Goal: Information Seeking & Learning: Understand process/instructions

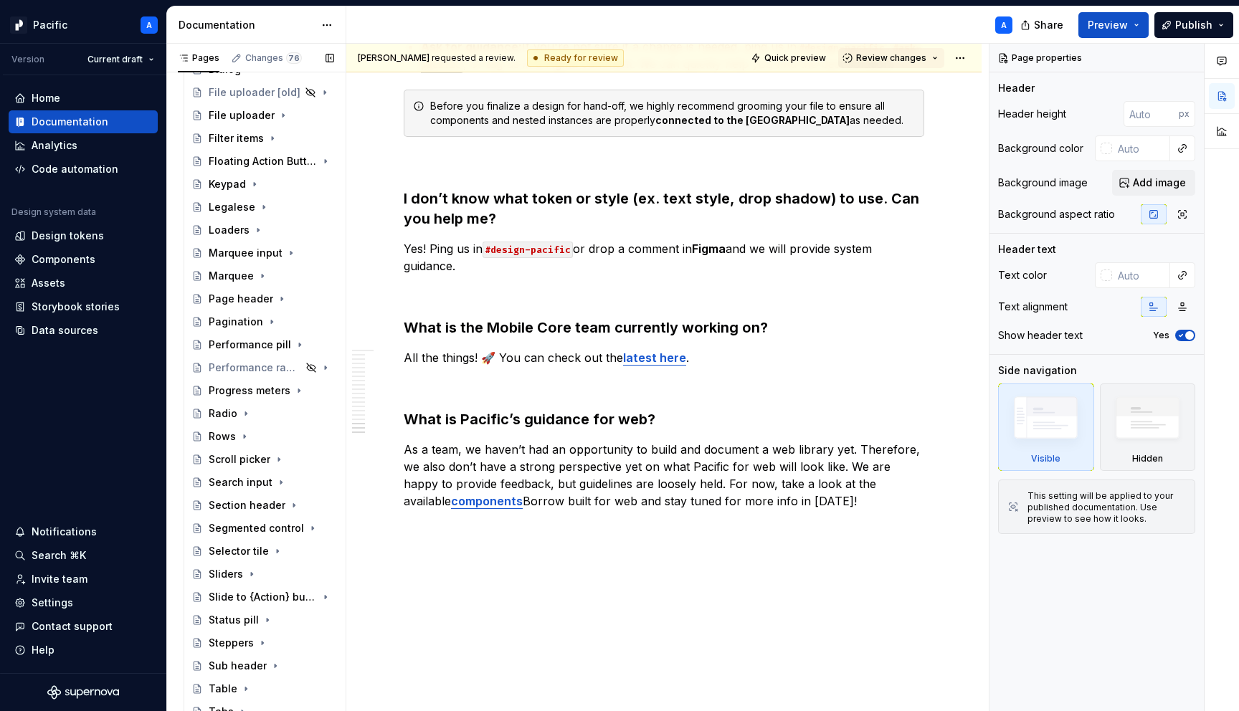
scroll to position [834, 0]
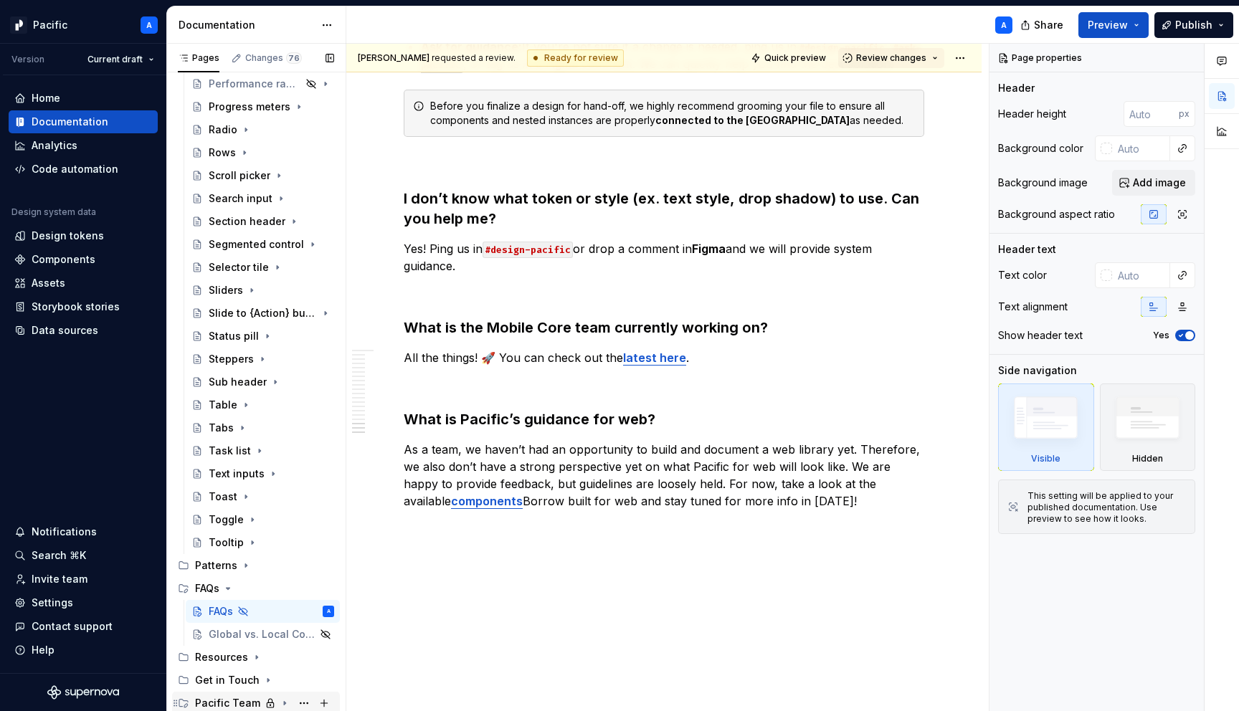
click at [281, 702] on icon "Page tree" at bounding box center [284, 703] width 11 height 11
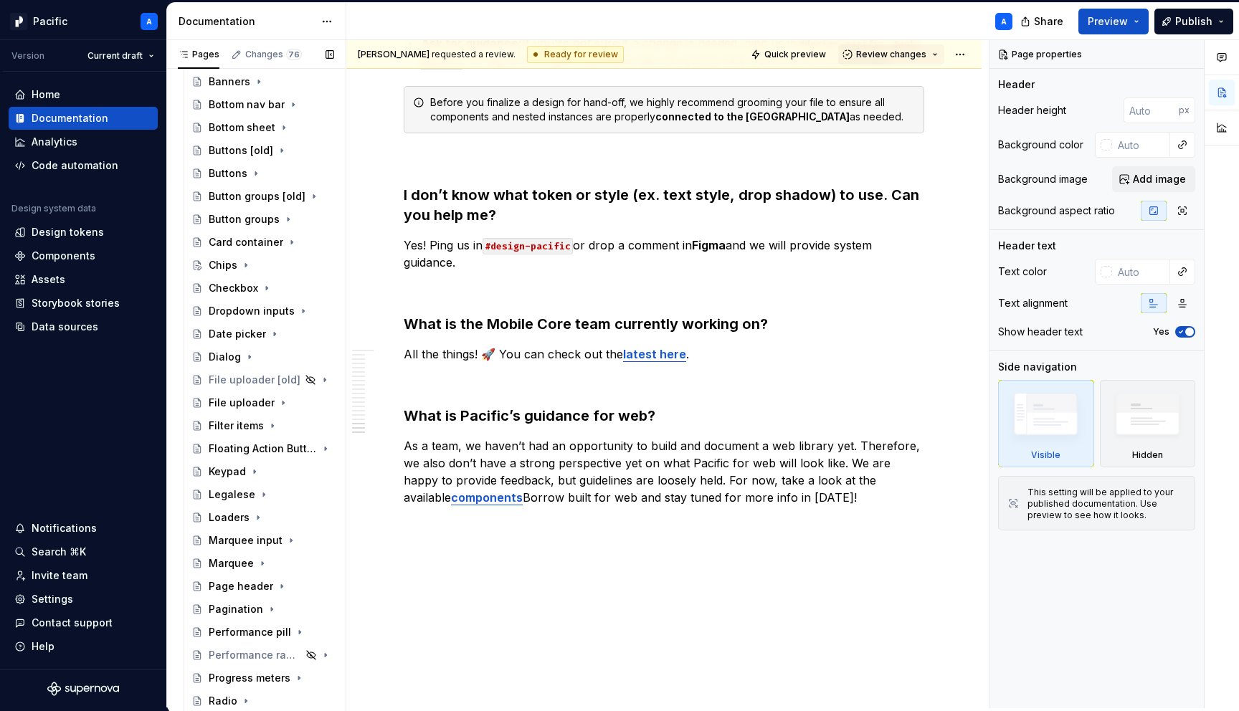
scroll to position [0, 0]
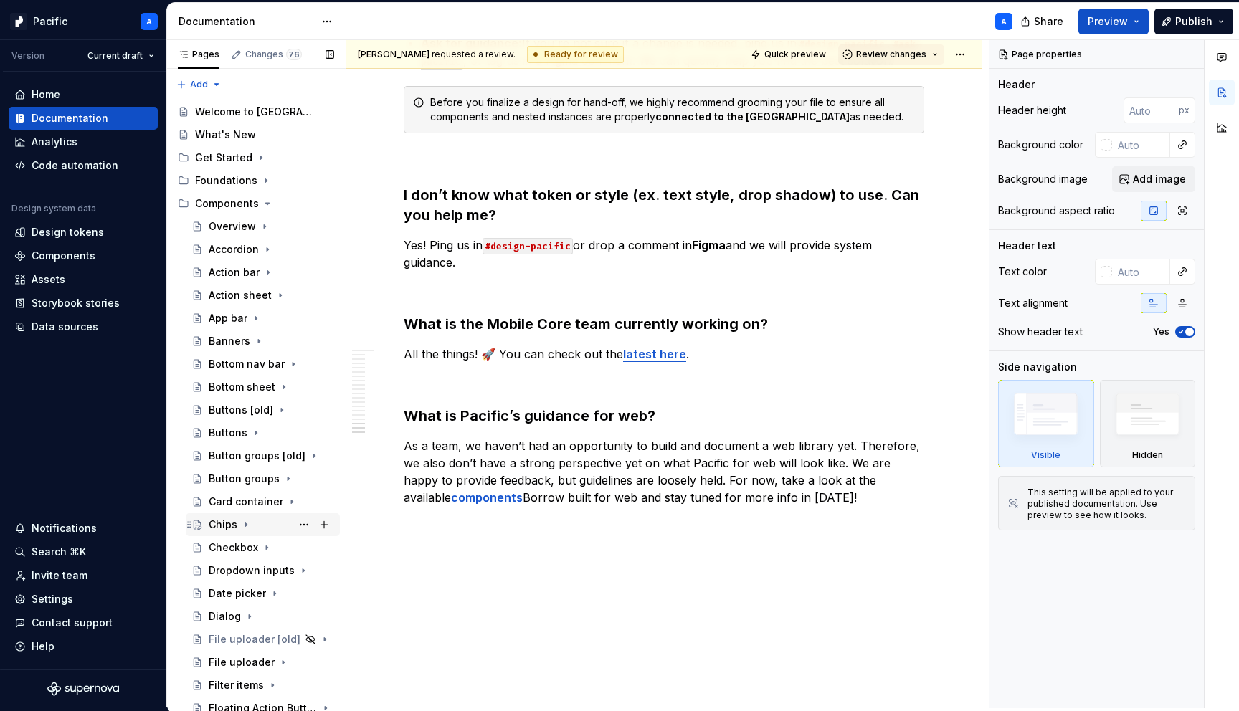
click at [233, 523] on div "Chips" at bounding box center [223, 525] width 29 height 14
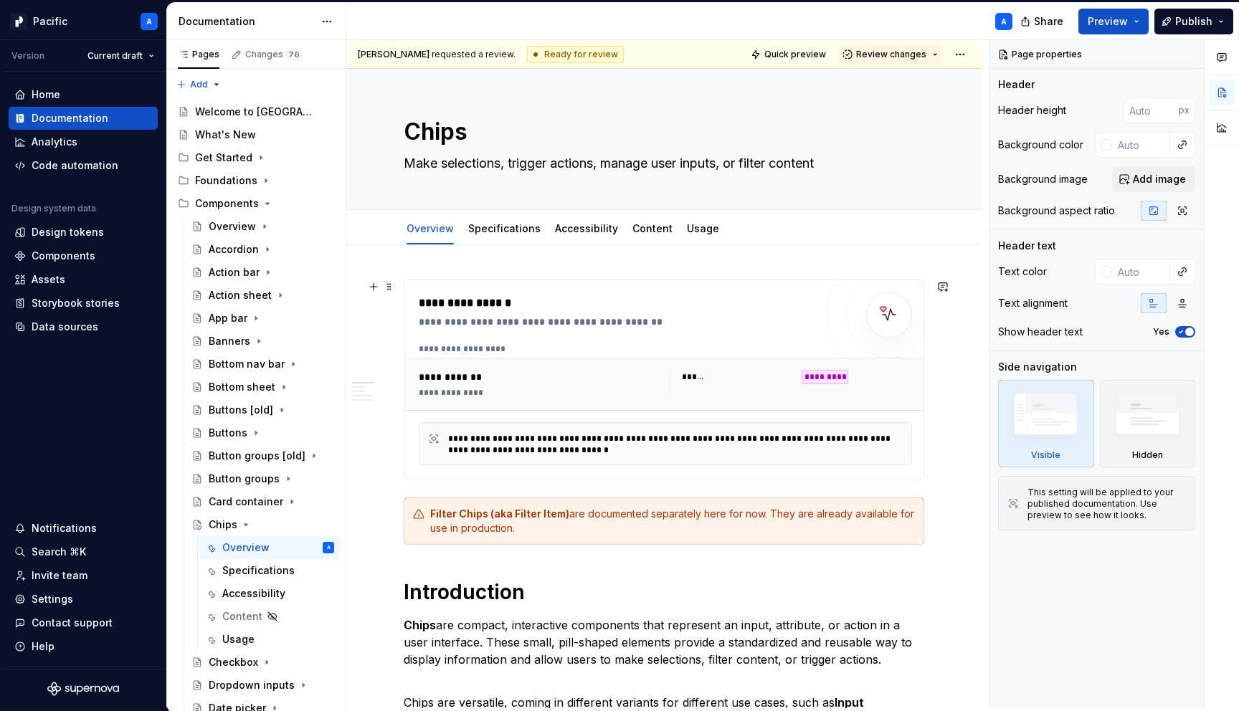
type textarea "*"
click at [509, 415] on div "**********" at bounding box center [665, 404] width 493 height 122
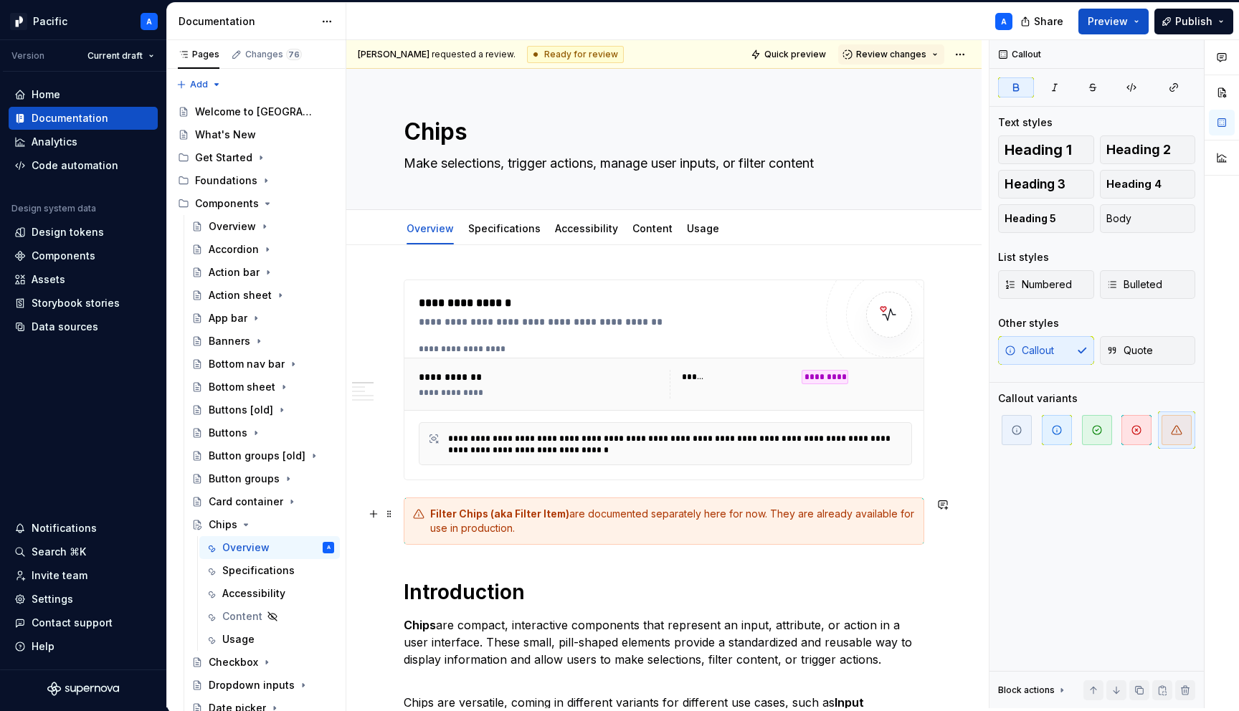
click at [484, 517] on strong "Filter Chips (aka Filter Item)" at bounding box center [499, 514] width 139 height 12
drag, startPoint x: 483, startPoint y: 516, endPoint x: 429, endPoint y: 518, distance: 54.5
click at [429, 518] on div "Filter Chips (aka Filter Item) are documented separately here for now. They are…" at bounding box center [664, 521] width 520 height 47
click at [557, 507] on div "Filter Chips (aka Filter Item) are documented separately here for now. They are…" at bounding box center [672, 521] width 485 height 29
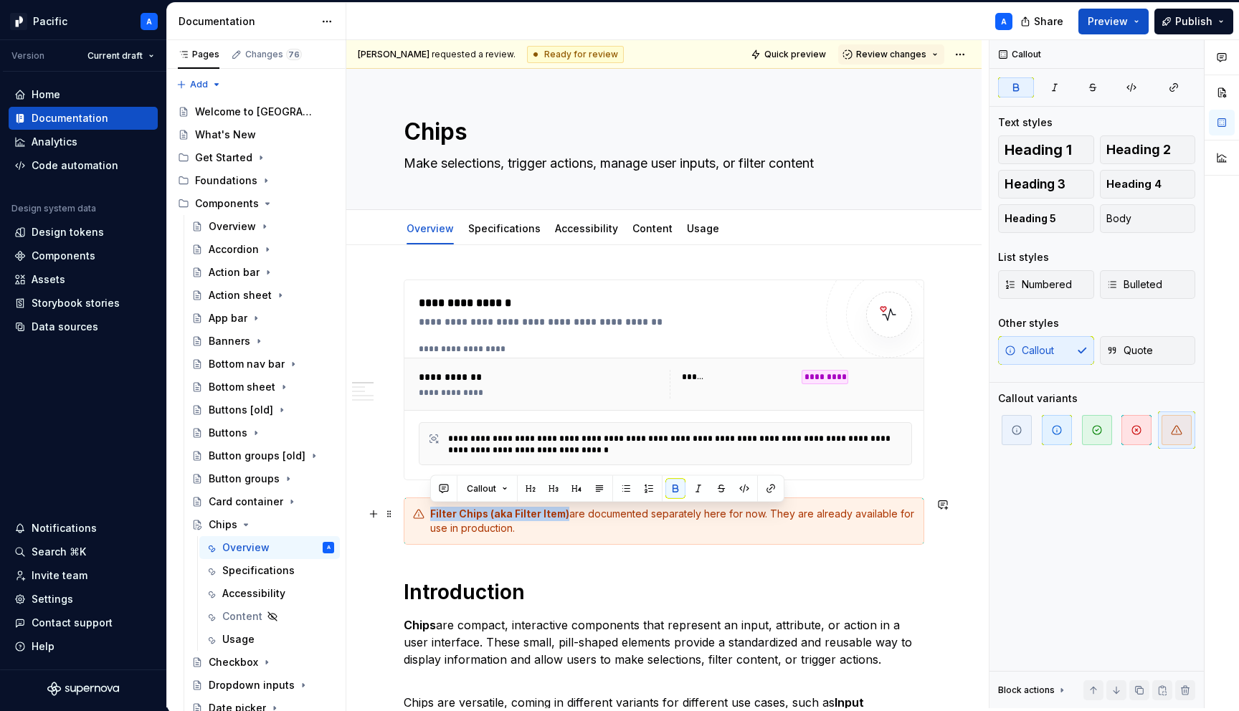
drag, startPoint x: 563, startPoint y: 513, endPoint x: 428, endPoint y: 507, distance: 134.9
click at [428, 507] on div "Filter Chips (aka Filter Item) are documented separately here for now. They are…" at bounding box center [664, 521] width 520 height 47
click at [768, 488] on button "button" at bounding box center [771, 489] width 20 height 20
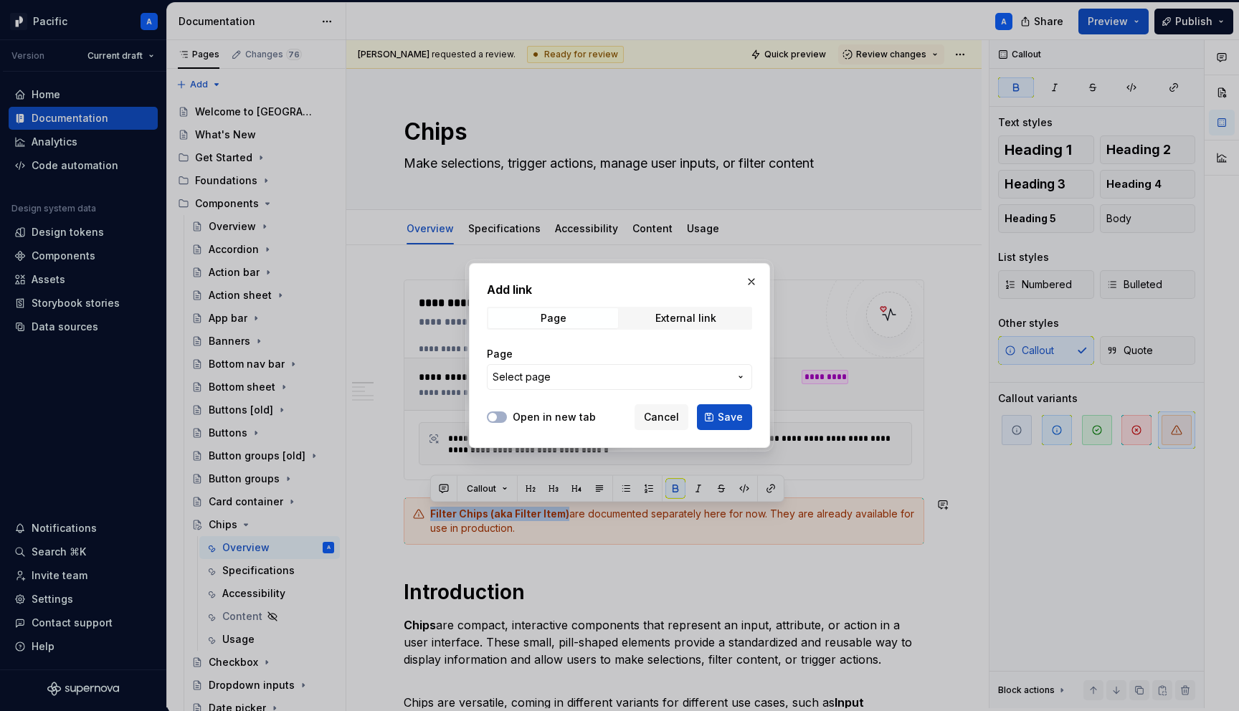
click at [658, 385] on button "Select page" at bounding box center [619, 377] width 265 height 26
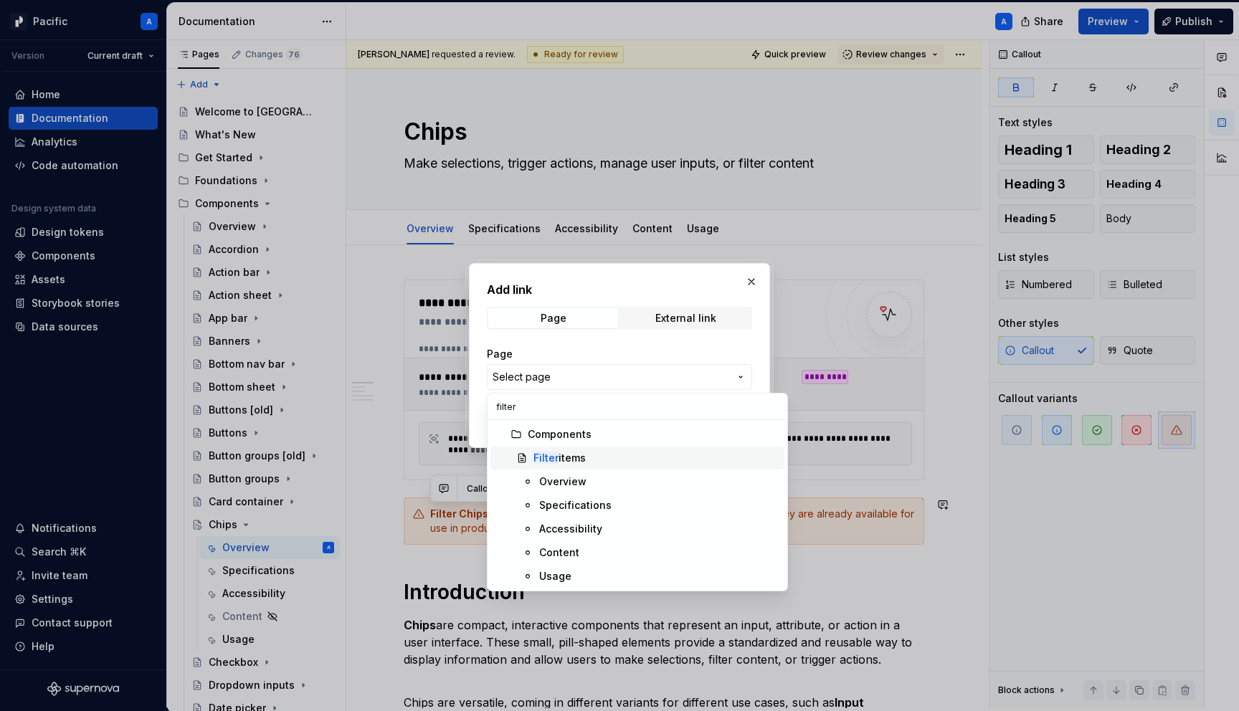
type input "filter"
click at [551, 455] on mark "Filter" at bounding box center [545, 458] width 25 height 12
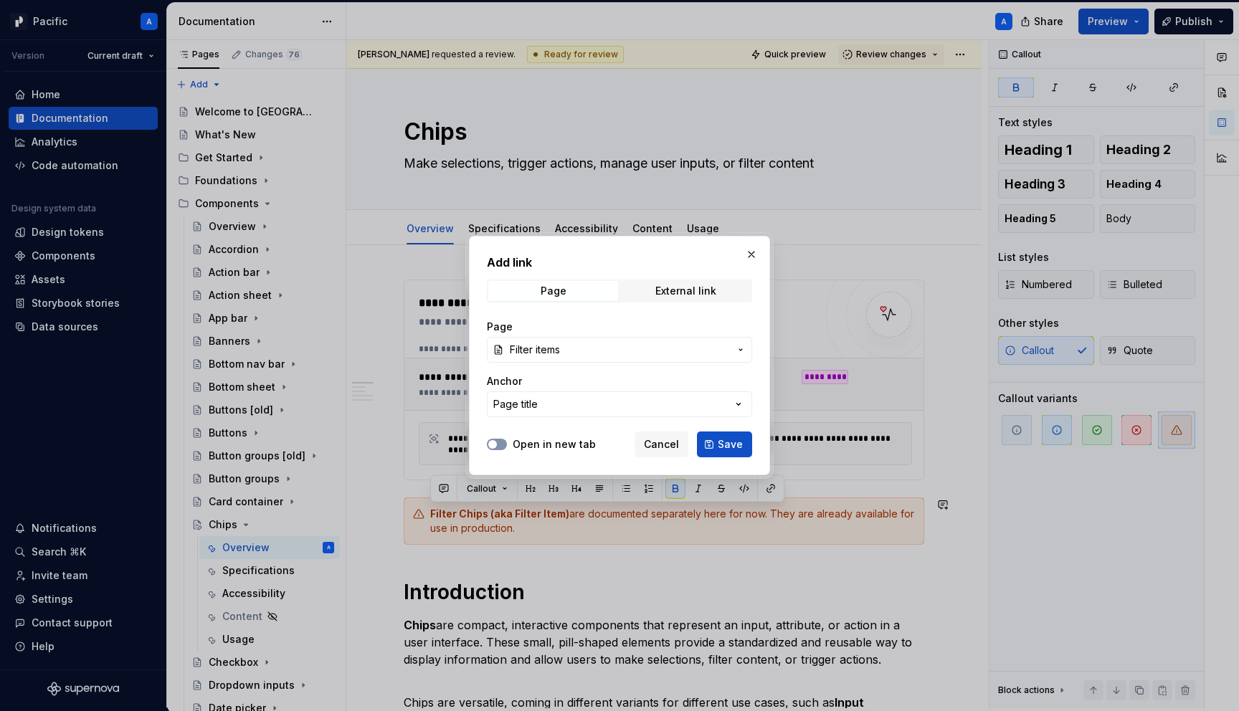
click at [500, 444] on button "Open in new tab" at bounding box center [497, 444] width 20 height 11
click at [736, 439] on span "Save" at bounding box center [730, 444] width 25 height 14
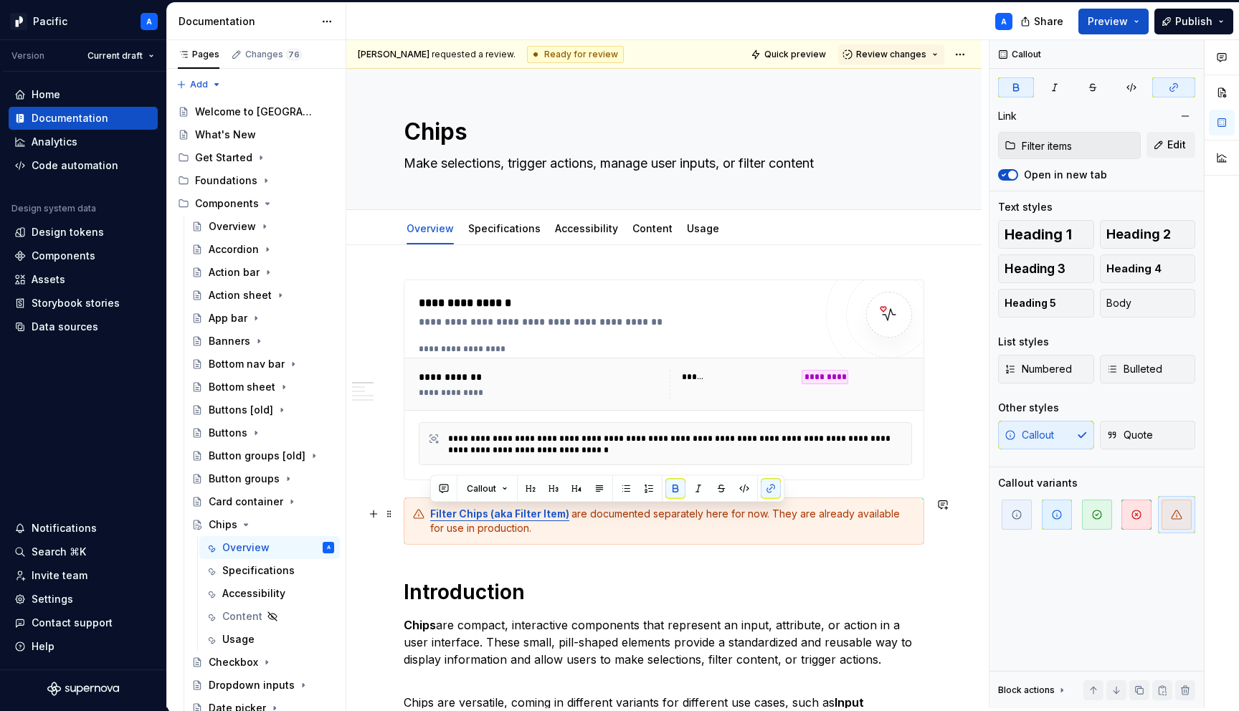
click at [716, 521] on div "Filter Chips (aka Filter Item) are documented separately here for now. They are…" at bounding box center [672, 521] width 485 height 29
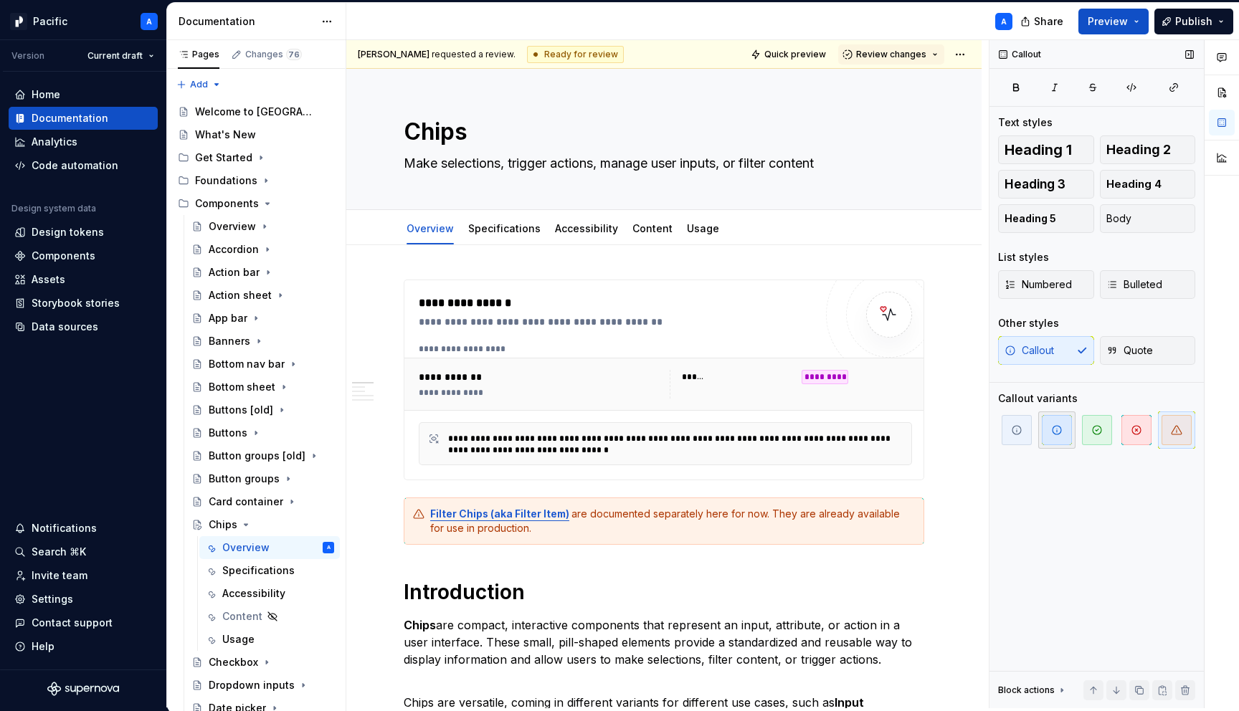
click at [1047, 437] on span "button" at bounding box center [1057, 430] width 30 height 30
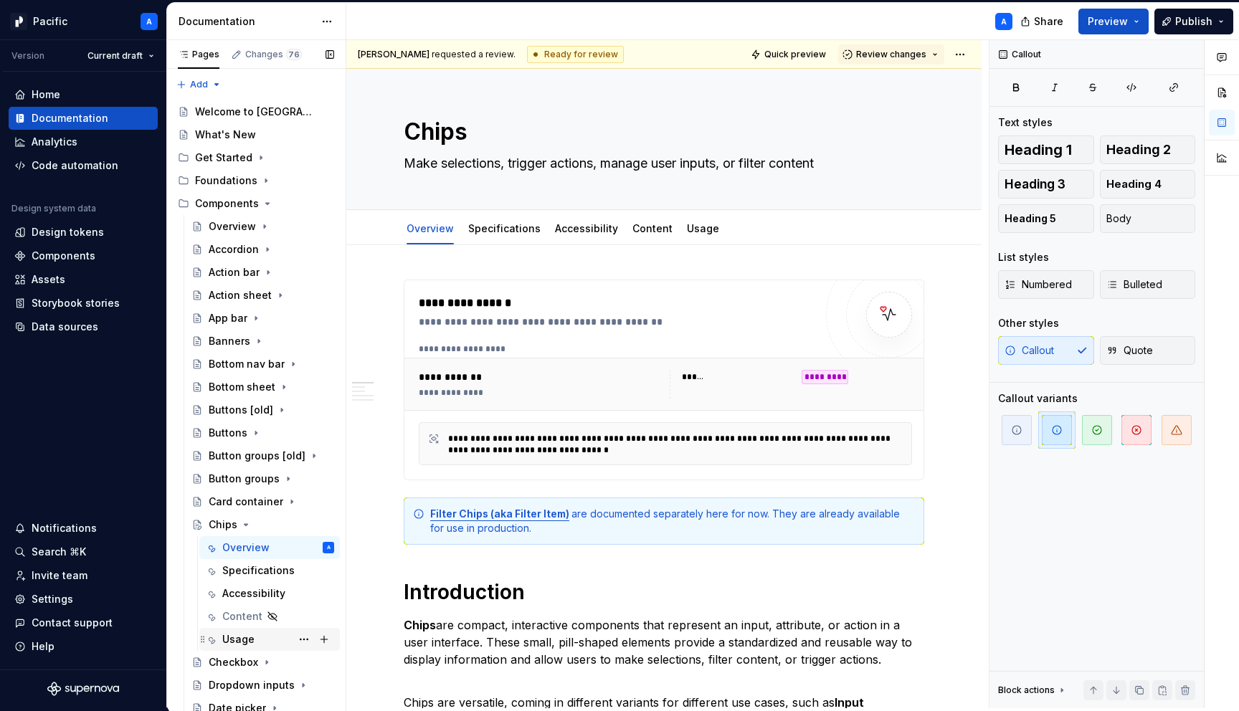
click at [244, 634] on div "Usage" at bounding box center [238, 639] width 32 height 14
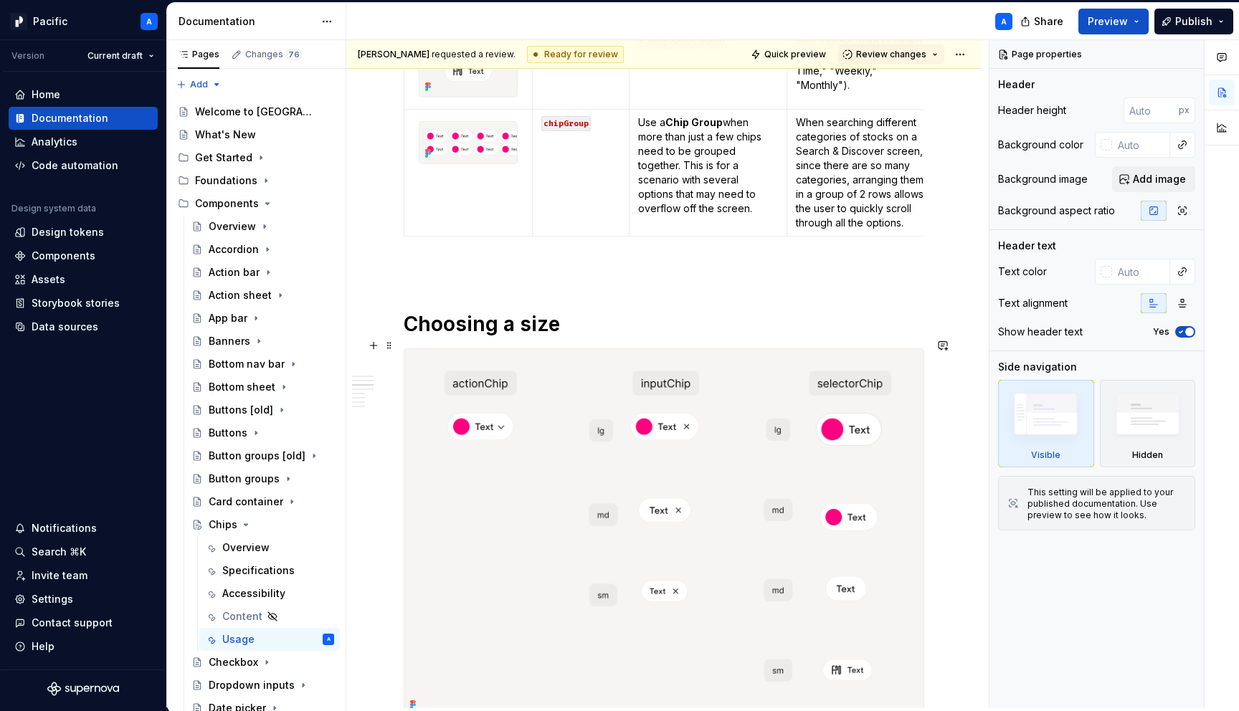
type textarea "*"
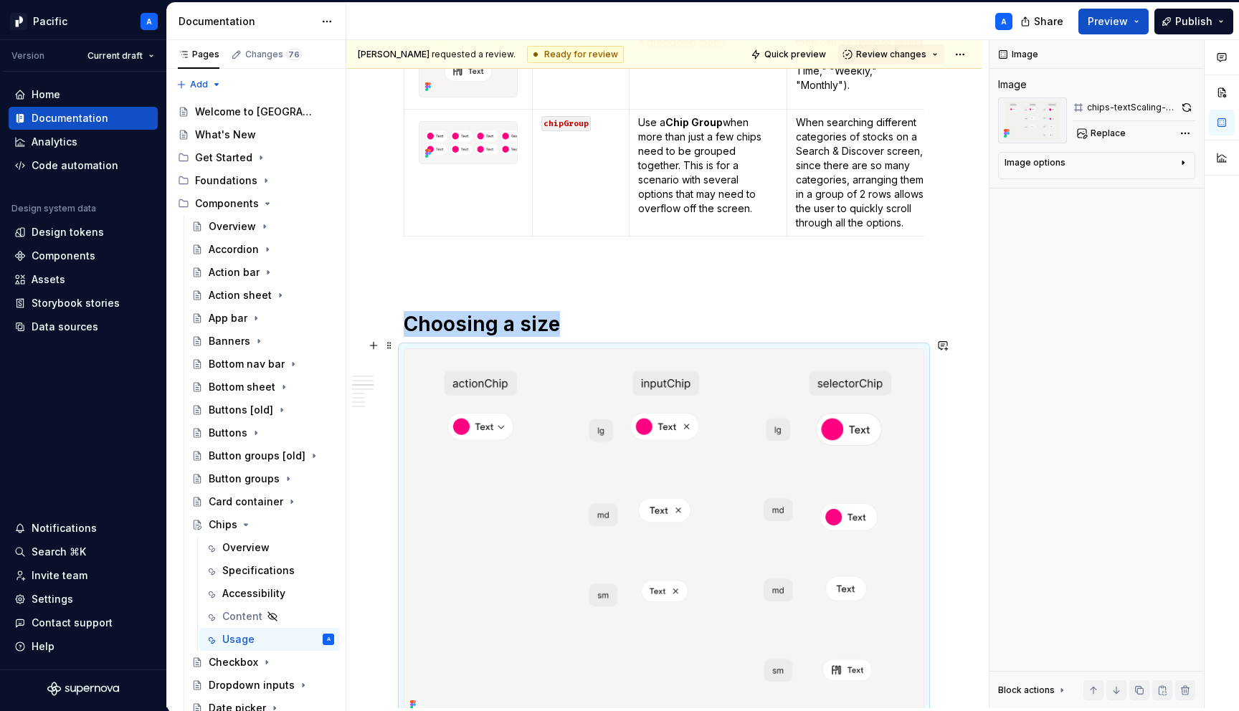
click at [650, 417] on img at bounding box center [663, 532] width 519 height 366
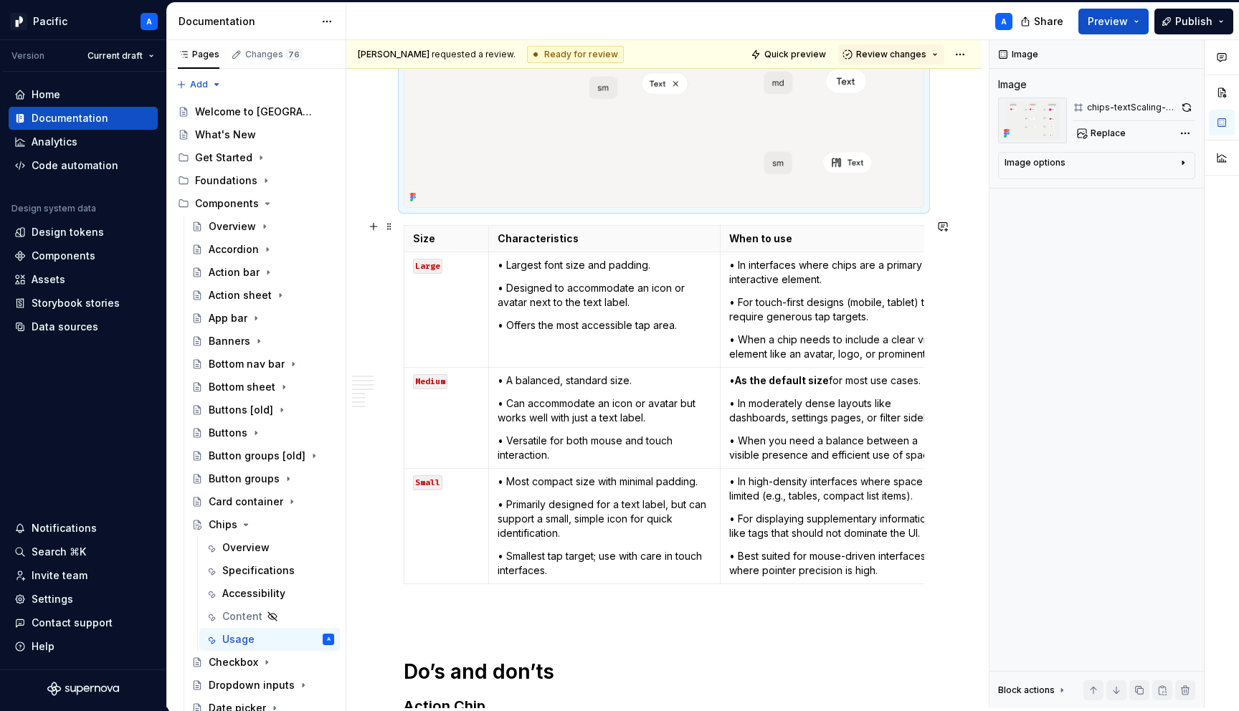
scroll to position [2631, 0]
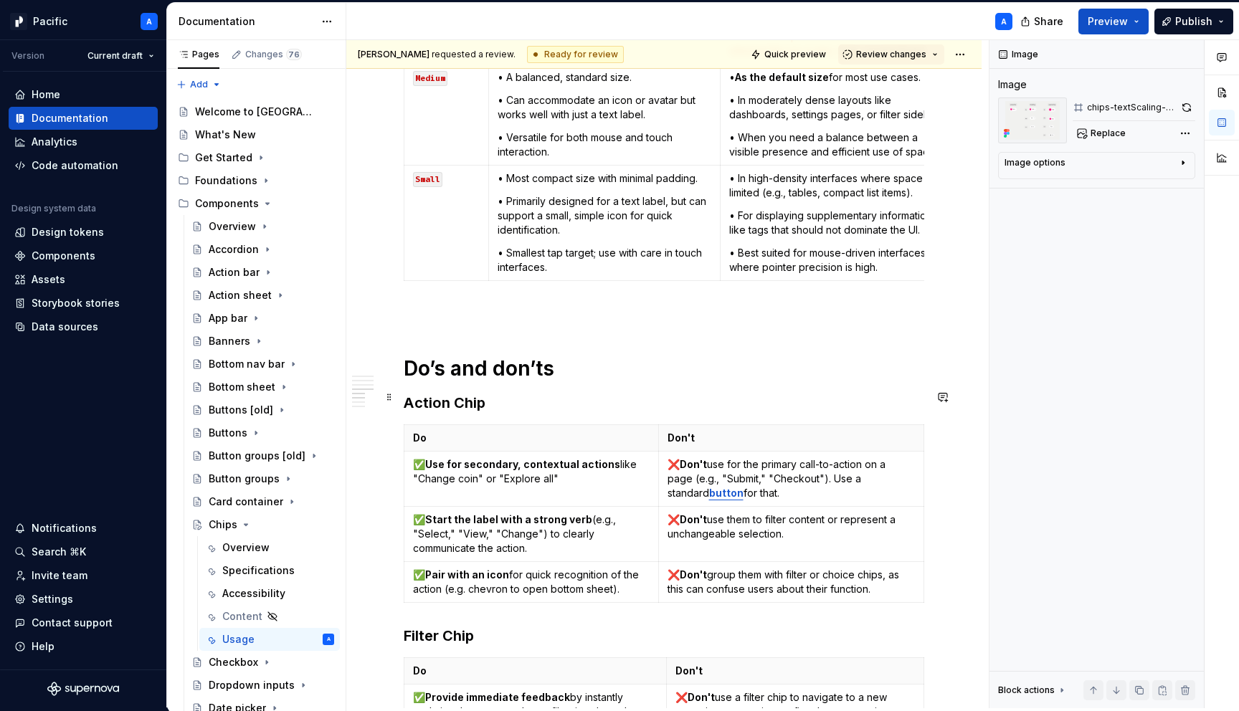
click at [601, 393] on h3 "Action Chip" at bounding box center [664, 403] width 520 height 20
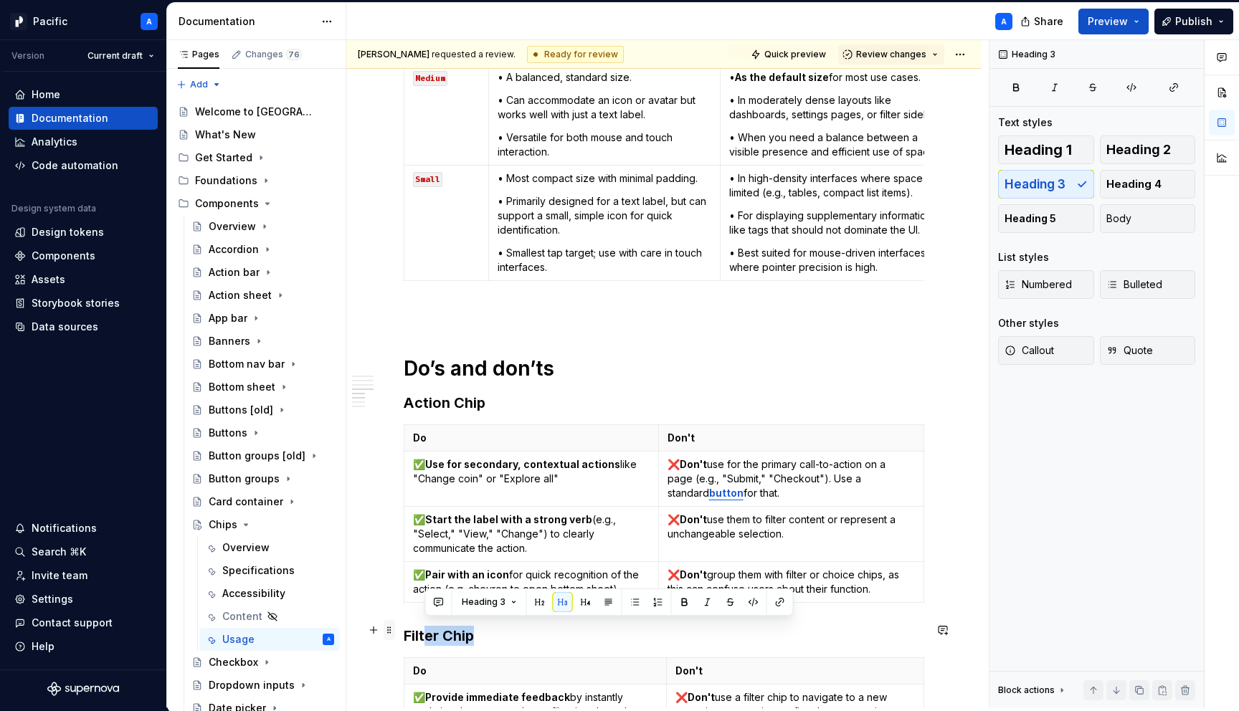
drag, startPoint x: 481, startPoint y: 627, endPoint x: 393, endPoint y: 627, distance: 88.2
click at [447, 634] on h3 "Filter Chip" at bounding box center [664, 636] width 520 height 20
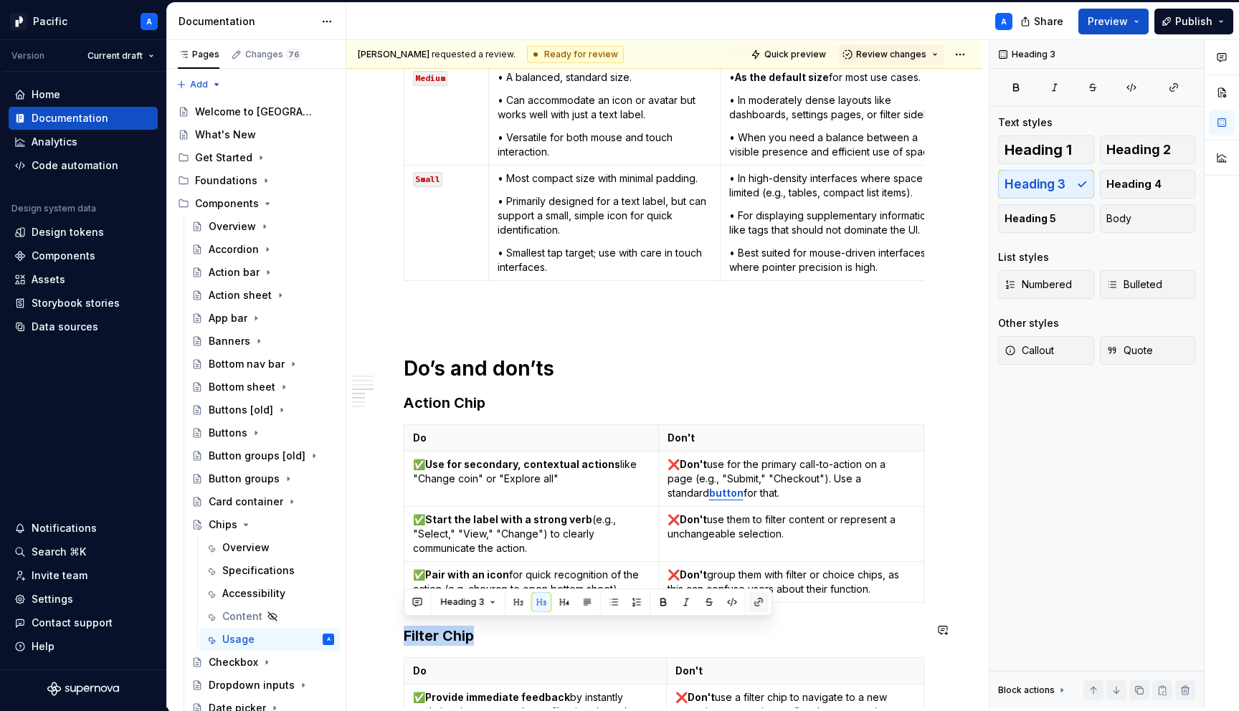
click at [753, 599] on button "button" at bounding box center [758, 602] width 20 height 20
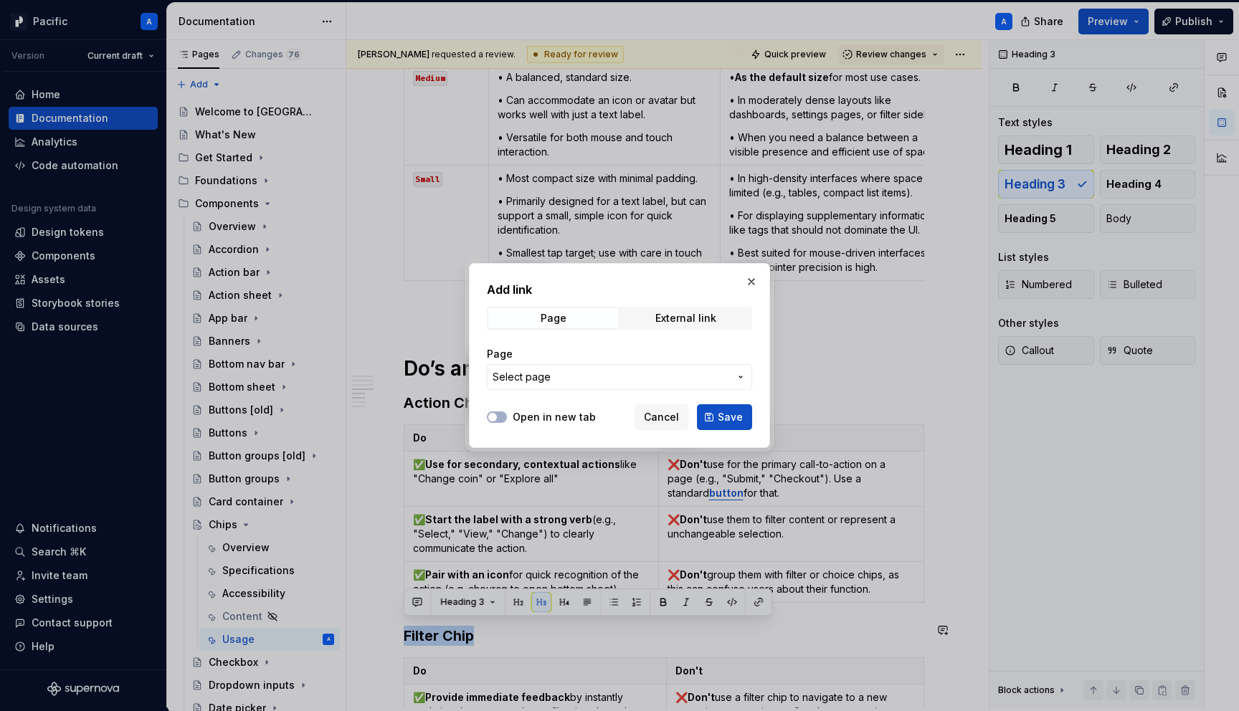
click at [623, 373] on span "Select page" at bounding box center [610, 377] width 237 height 14
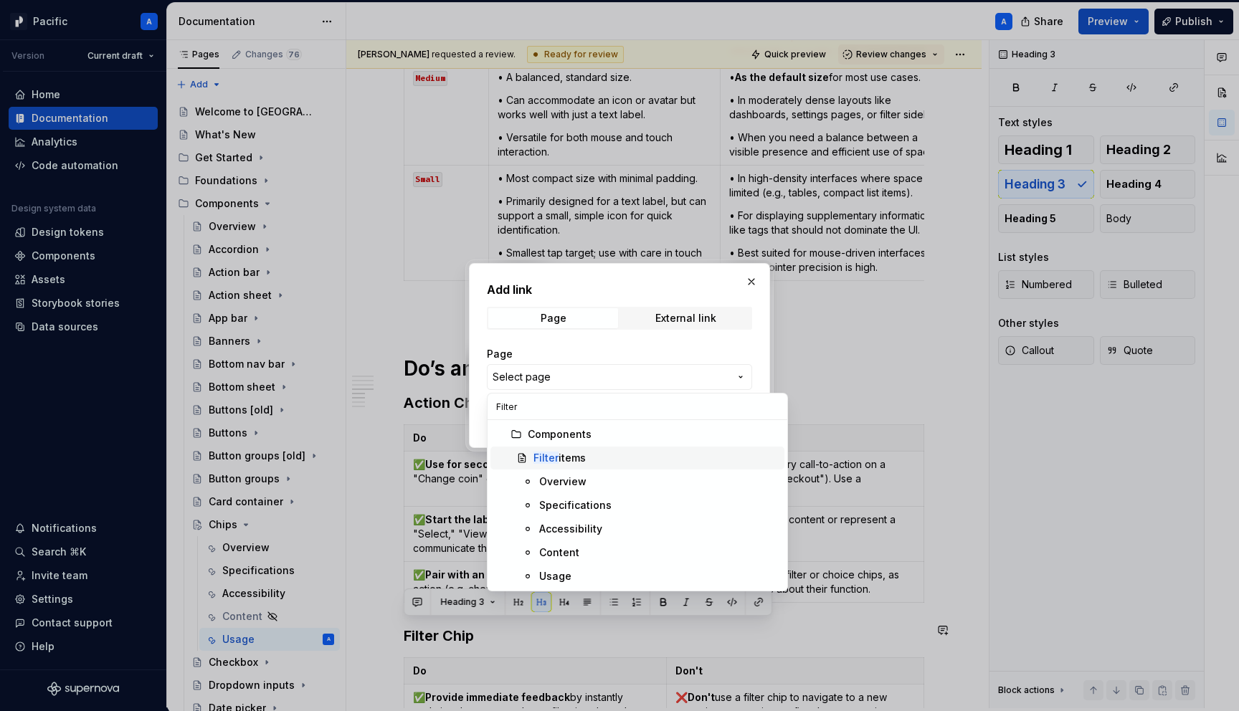
type input "Filter"
click at [601, 452] on div "Filter items" at bounding box center [655, 458] width 245 height 14
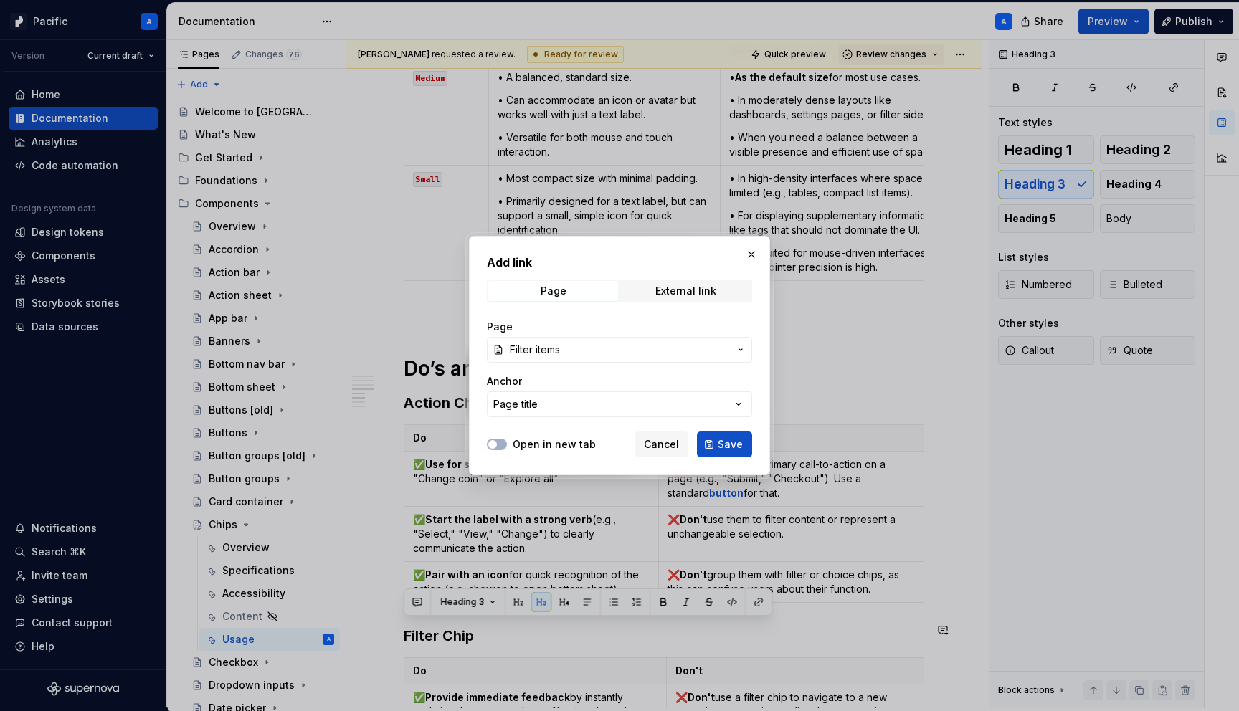
click at [499, 460] on div "Add link Page External link Page Filter items Anchor Page title Open in new tab…" at bounding box center [619, 355] width 301 height 239
click at [500, 447] on button "Open in new tab" at bounding box center [497, 444] width 20 height 11
click at [743, 443] on button "Save" at bounding box center [724, 445] width 55 height 26
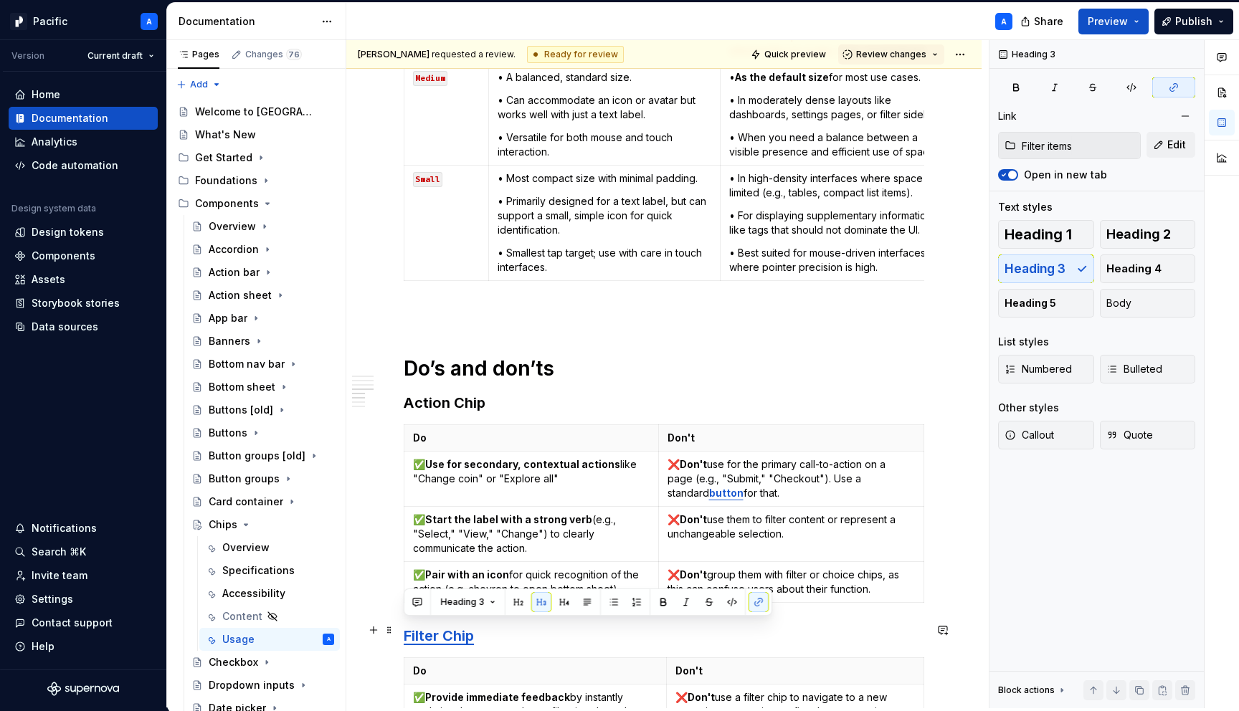
click at [552, 638] on h3 "Filter Chip" at bounding box center [664, 636] width 520 height 20
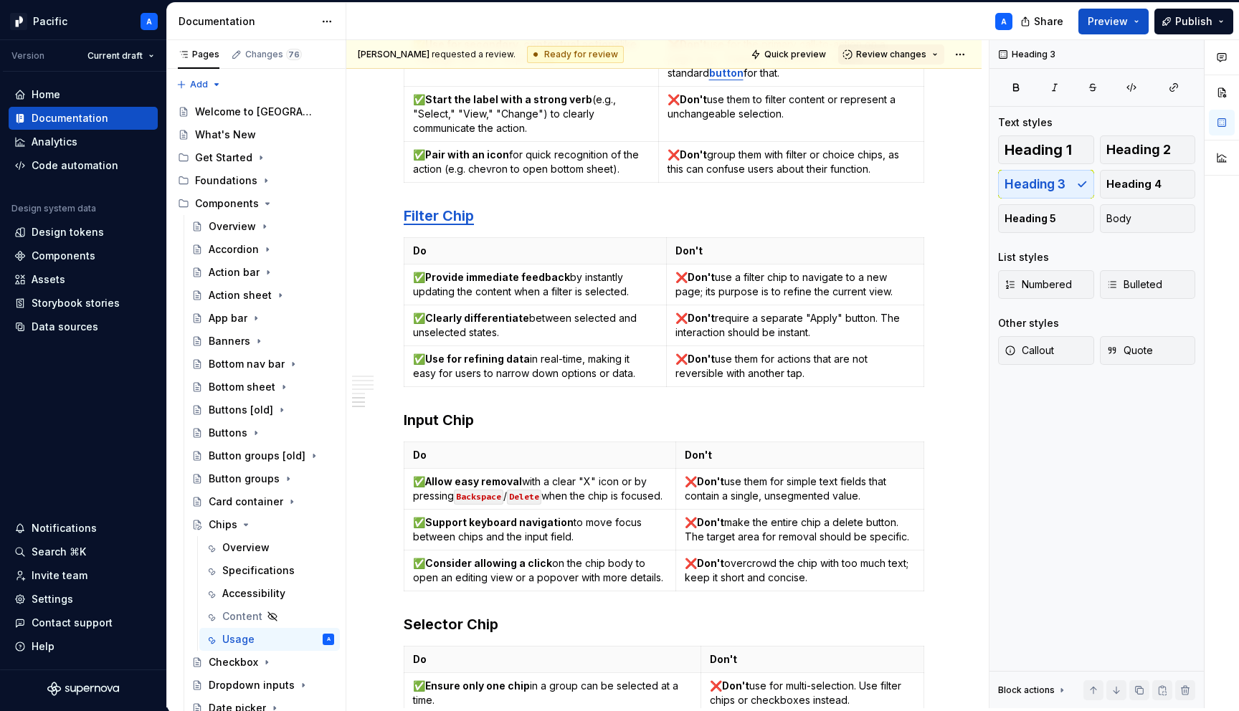
scroll to position [3039, 0]
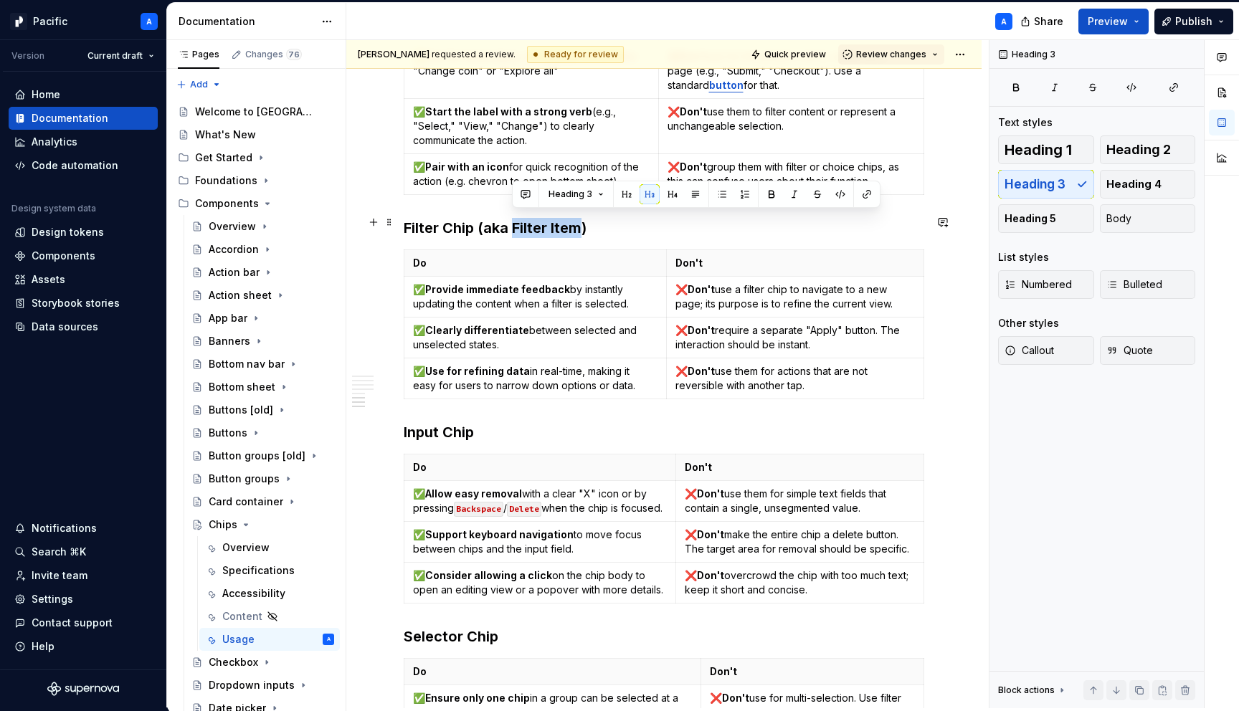
drag, startPoint x: 513, startPoint y: 221, endPoint x: 579, endPoint y: 220, distance: 65.2
click at [579, 220] on h3 "Filter Chip (aka Filter Item)" at bounding box center [664, 228] width 520 height 20
click at [870, 196] on button "button" at bounding box center [867, 194] width 20 height 20
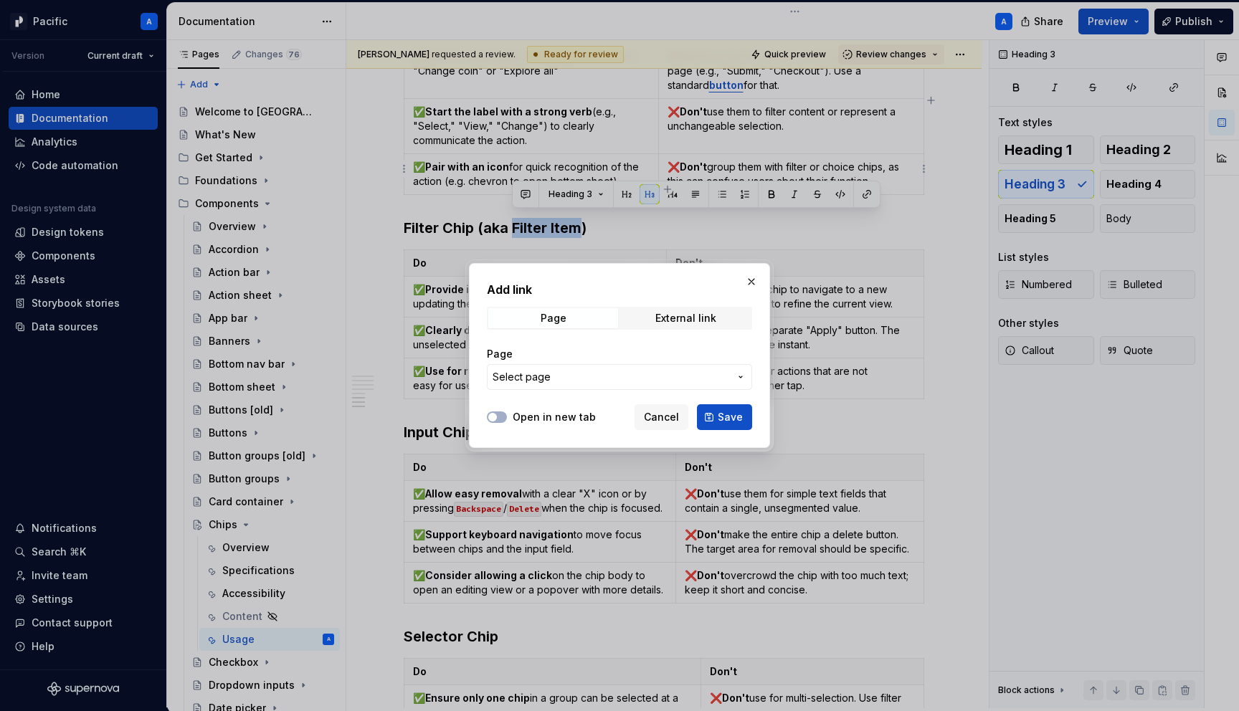
click at [651, 376] on span "Select page" at bounding box center [610, 377] width 237 height 14
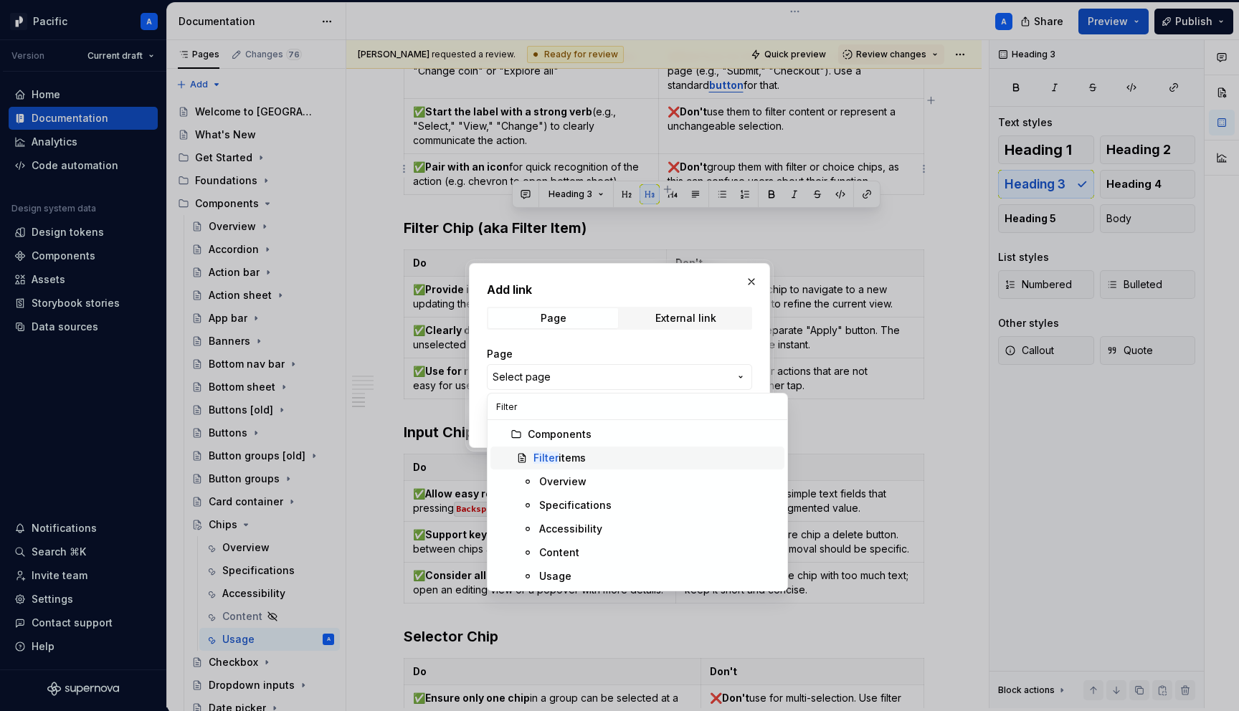
type input "Filter"
click at [569, 453] on div "Filter items" at bounding box center [559, 458] width 52 height 14
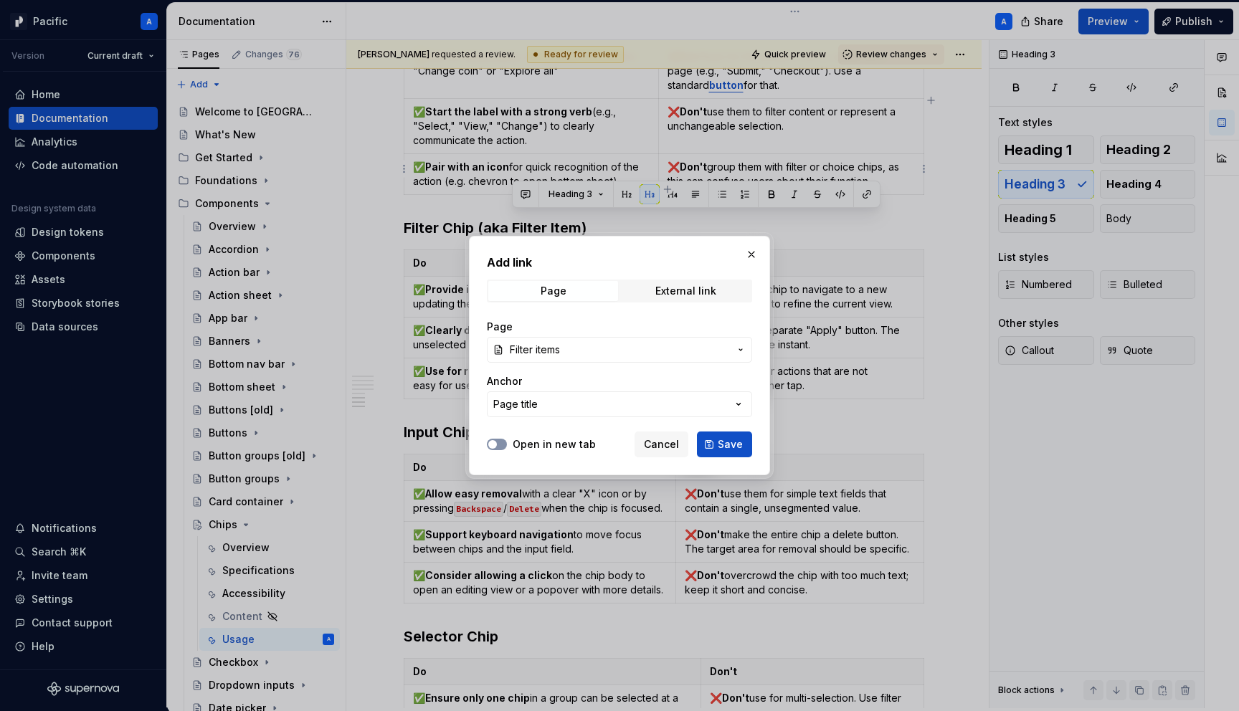
click at [495, 449] on button "Open in new tab" at bounding box center [497, 444] width 20 height 11
click at [737, 449] on span "Save" at bounding box center [730, 444] width 25 height 14
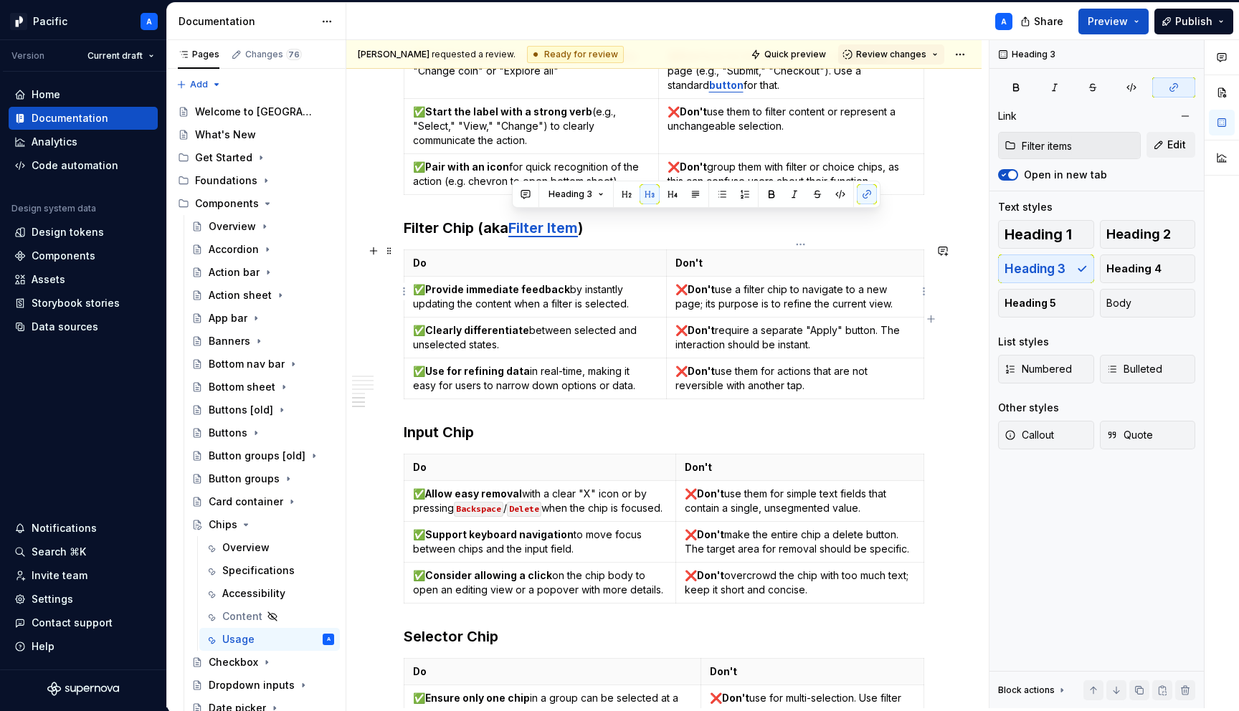
click at [675, 277] on td "❌ Don't use a filter chip to navigate to a new page; its purpose is to refine t…" at bounding box center [795, 297] width 257 height 41
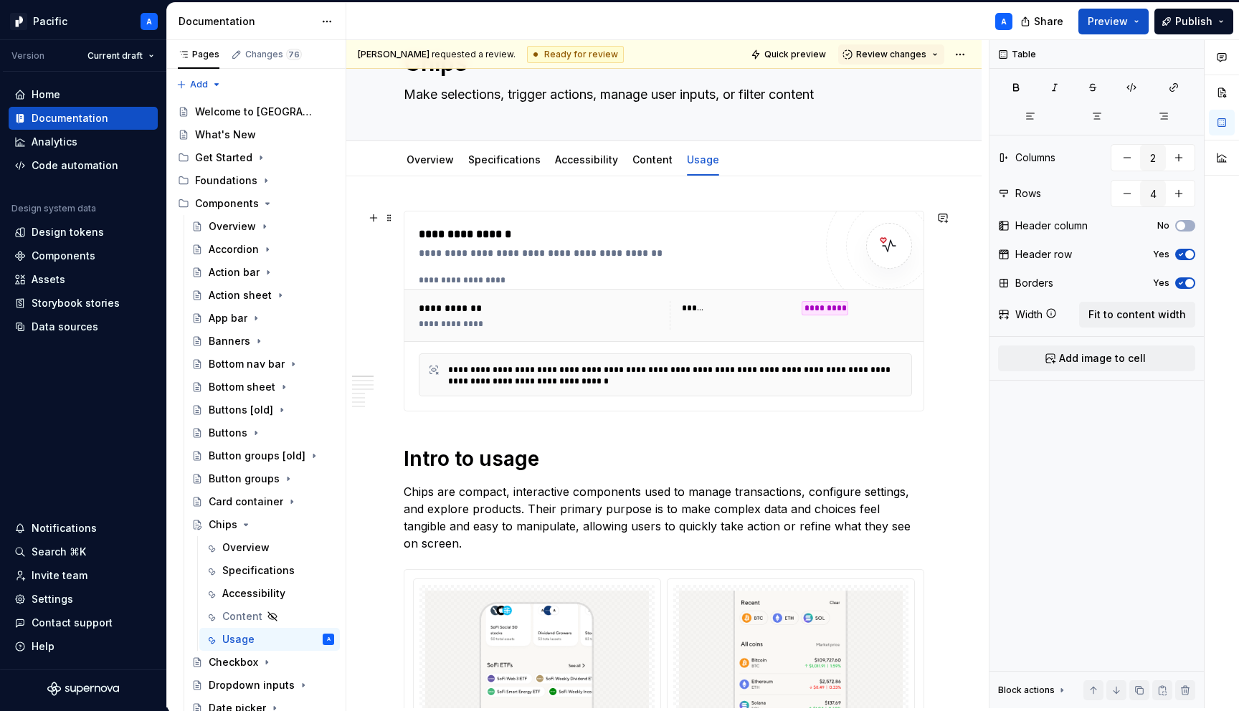
scroll to position [0, 0]
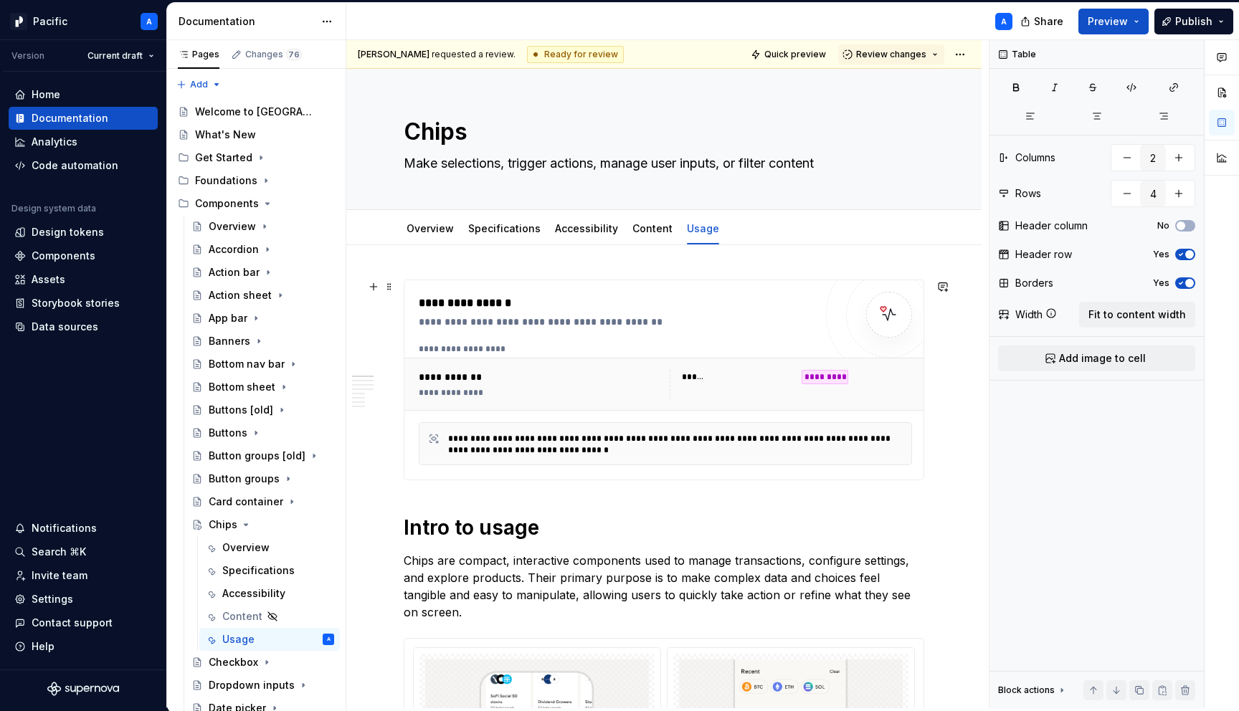
click at [623, 345] on div "**********" at bounding box center [669, 348] width 500 height 11
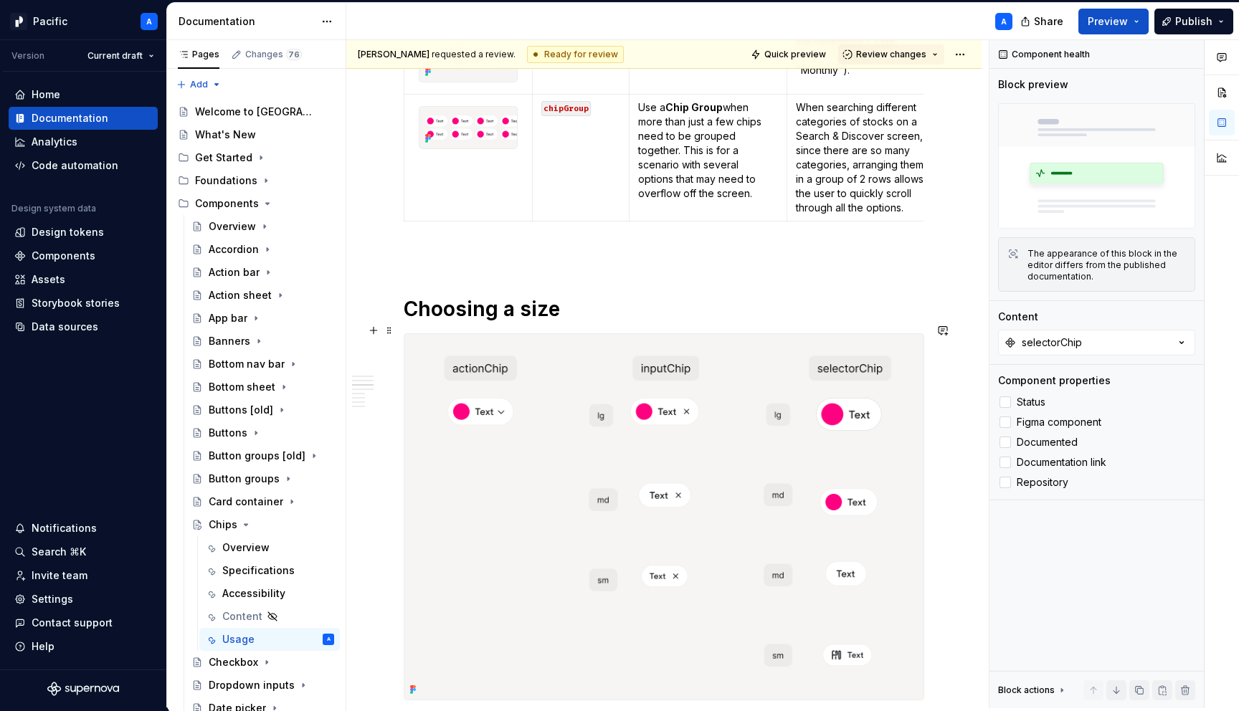
scroll to position [1974, 0]
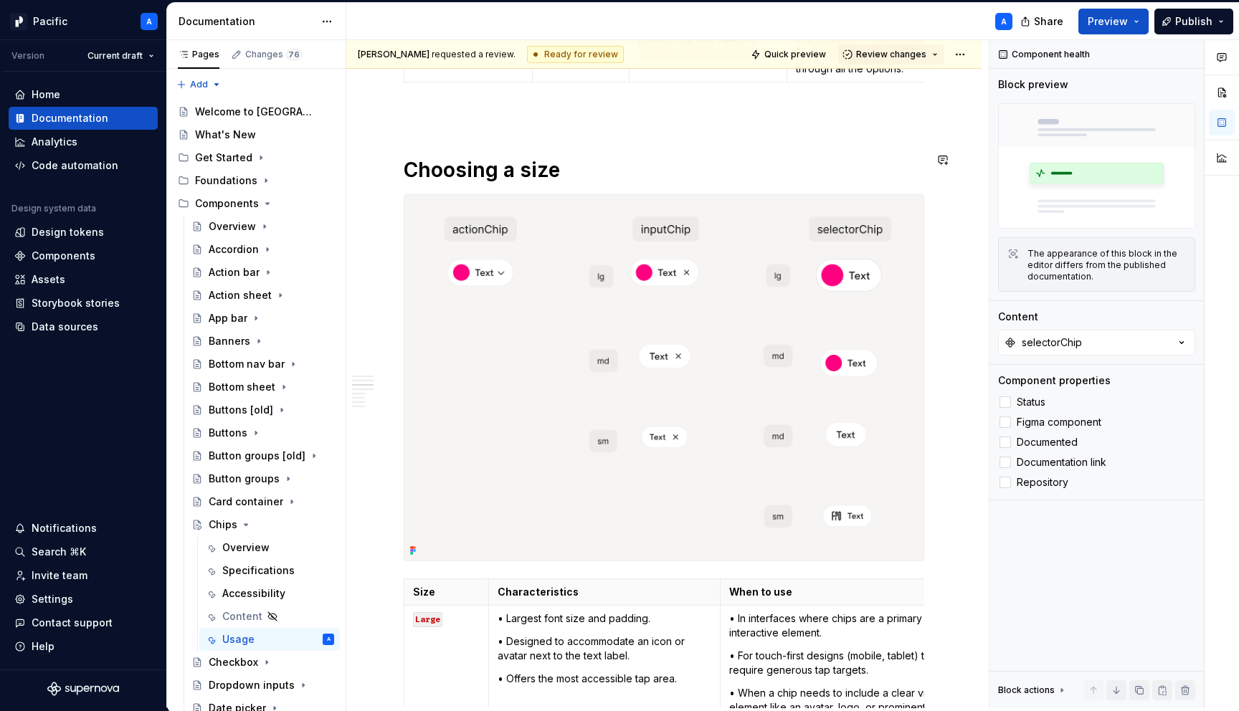
type textarea "*"
